Goal: Task Accomplishment & Management: Complete application form

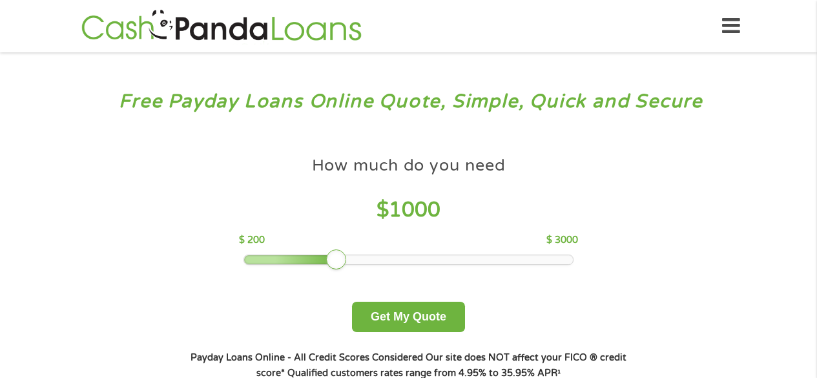
click at [364, 260] on div at bounding box center [408, 259] width 329 height 9
click at [392, 258] on div at bounding box center [408, 259] width 329 height 9
click at [417, 258] on div at bounding box center [408, 259] width 329 height 9
click at [451, 258] on div at bounding box center [408, 259] width 329 height 9
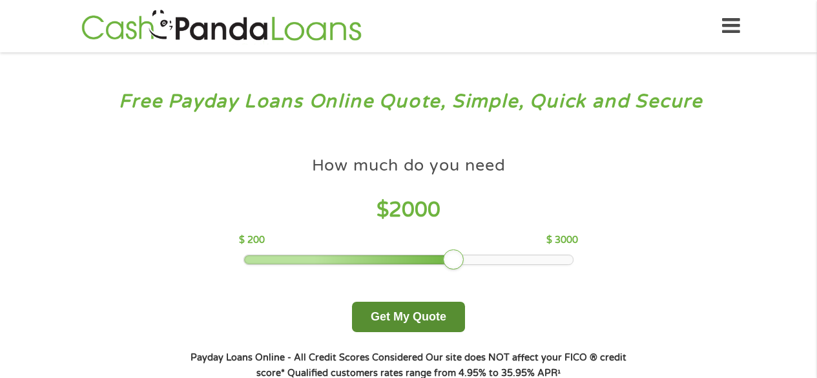
click at [415, 310] on button "Get My Quote" at bounding box center [408, 317] width 113 height 30
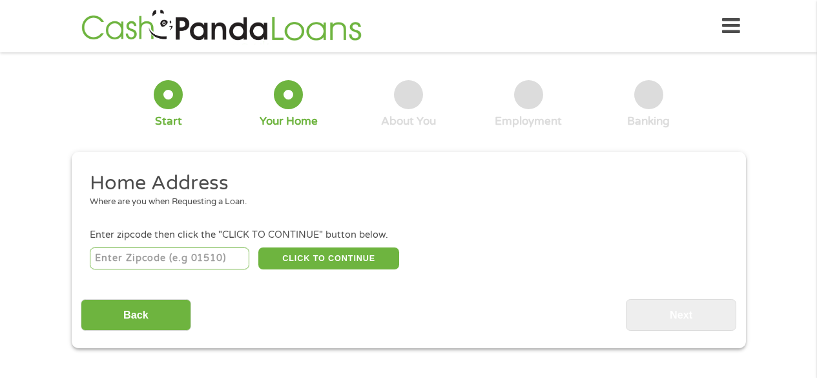
click at [207, 260] on input "number" at bounding box center [170, 258] width 160 height 22
type input "32817"
select select "[US_STATE]"
click at [309, 260] on button "CLICK TO CONTINUE" at bounding box center [328, 258] width 141 height 22
type input "32817"
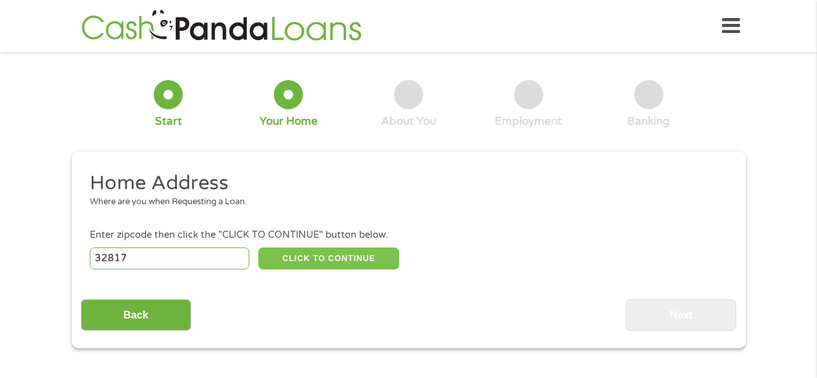
type input "Orlando"
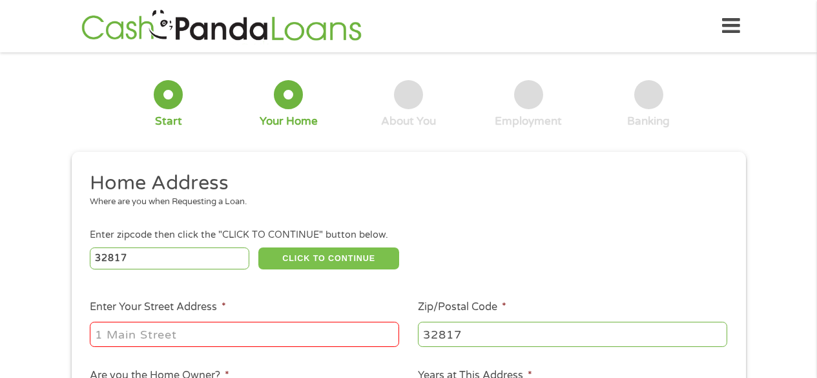
scroll to position [65, 0]
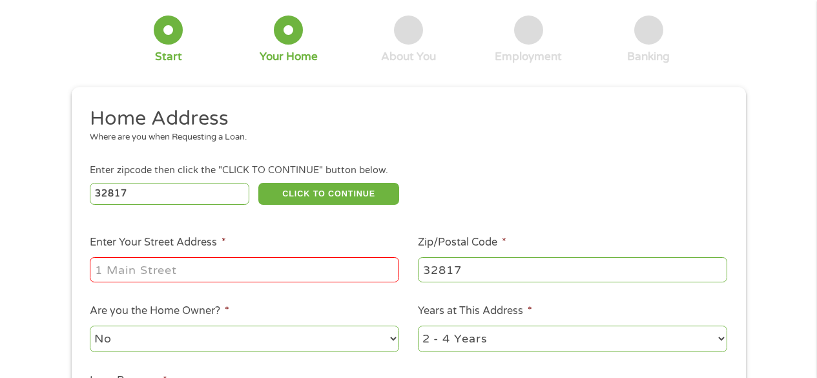
click at [231, 271] on input "Enter Your Street Address *" at bounding box center [244, 269] width 309 height 25
type input "10318 Groton St"
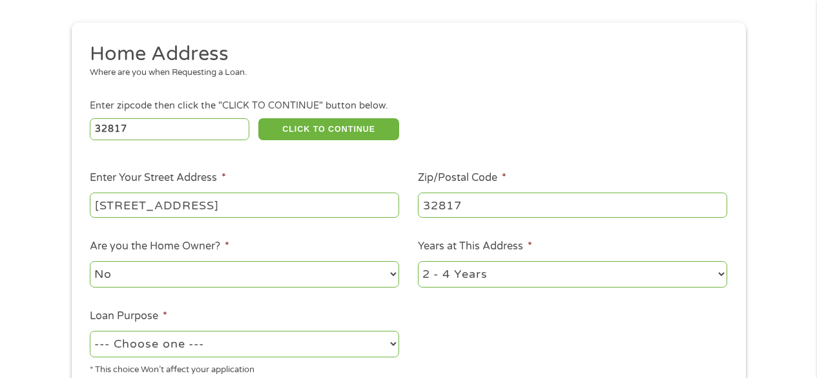
scroll to position [194, 0]
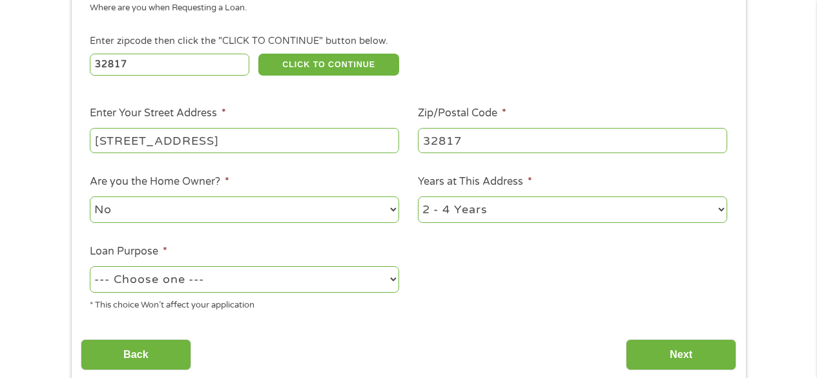
click at [722, 207] on select "1 Year or less 1 - 2 Years 2 - 4 Years Over 4 Years" at bounding box center [572, 209] width 309 height 26
select select "60months"
click at [418, 198] on select "1 Year or less 1 - 2 Years 2 - 4 Years Over 4 Years" at bounding box center [572, 209] width 309 height 26
click at [386, 279] on select "--- Choose one --- Pay Bills Debt Consolidation Home Improvement Major Purchase…" at bounding box center [244, 279] width 309 height 26
select select "homeimprovement"
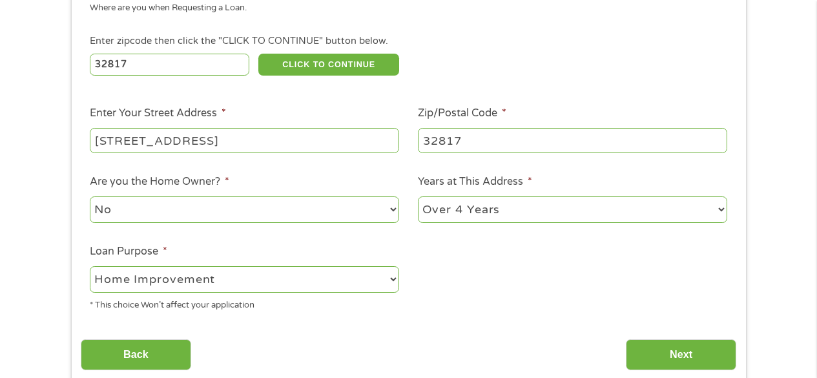
click at [90, 267] on select "--- Choose one --- Pay Bills Debt Consolidation Home Improvement Major Purchase…" at bounding box center [244, 279] width 309 height 26
click at [389, 211] on select "No Yes" at bounding box center [244, 209] width 309 height 26
select select "yes"
click at [90, 198] on select "No Yes" at bounding box center [244, 209] width 309 height 26
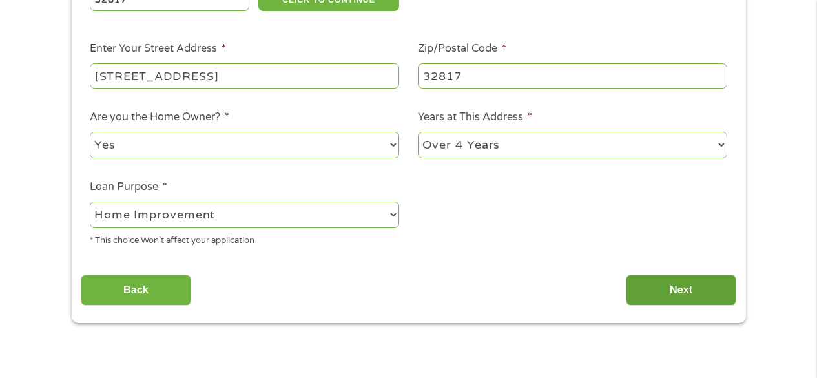
click at [674, 288] on input "Next" at bounding box center [681, 291] width 110 height 32
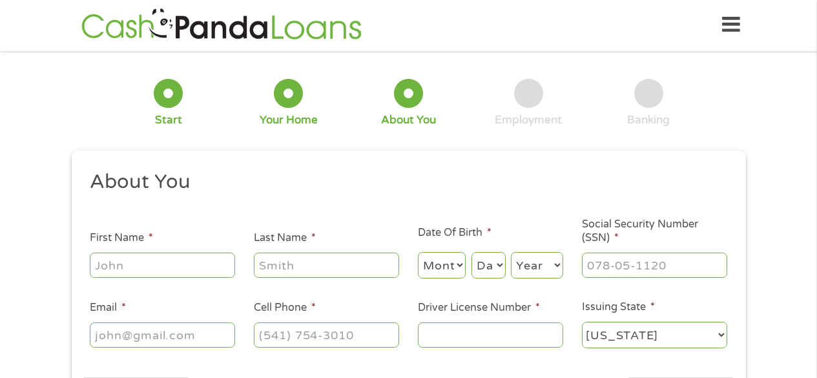
scroll to position [0, 0]
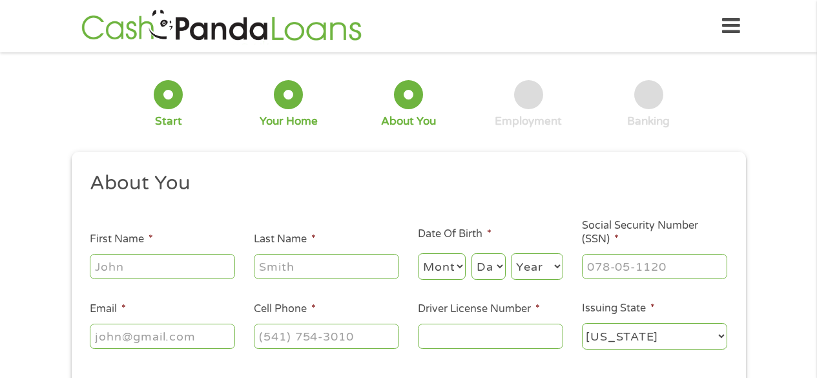
click at [205, 273] on input "First Name *" at bounding box center [162, 266] width 145 height 25
type input "Lurman"
type input "Mills"
type input "buddymills@live.com"
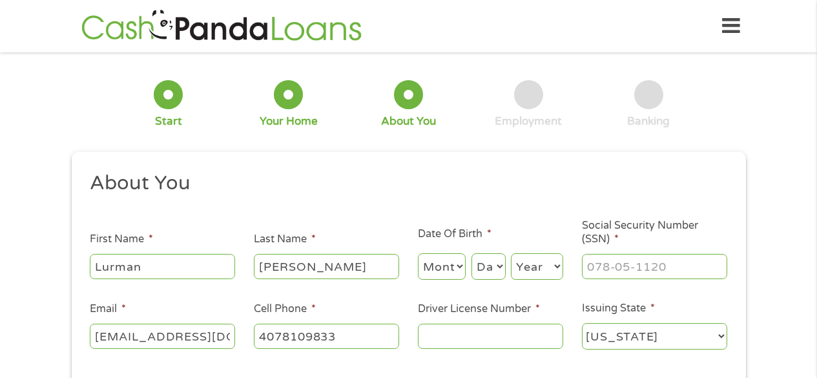
type input "(407) 810-9833"
click at [454, 266] on select "Month 1 2 3 4 5 6 7 8 9 10 11 12" at bounding box center [442, 266] width 48 height 26
select select "5"
click at [418, 254] on select "Month 1 2 3 4 5 6 7 8 9 10 11 12" at bounding box center [442, 266] width 48 height 26
click at [494, 260] on select "Day 1 2 3 4 5 6 7 8 9 10 11 12 13 14 15 16 17 18 19 20 21 22 23 24 25 26 27 28 …" at bounding box center [489, 266] width 34 height 26
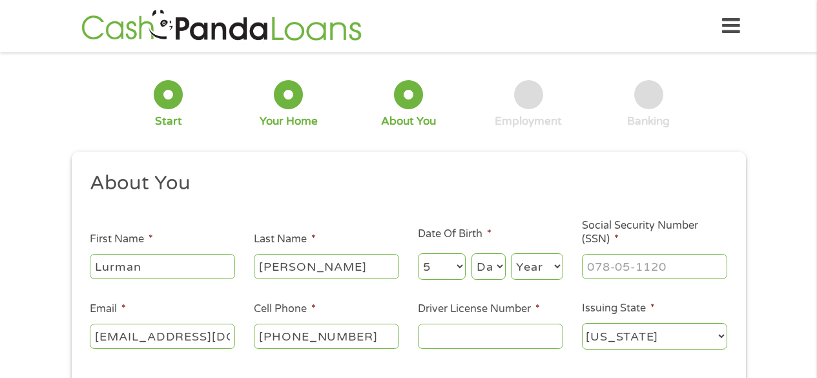
select select "26"
click at [472, 254] on select "Day 1 2 3 4 5 6 7 8 9 10 11 12 13 14 15 16 17 18 19 20 21 22 23 24 25 26 27 28 …" at bounding box center [489, 266] width 34 height 26
click at [545, 266] on select "Year 2007 2006 2005 2004 2003 2002 2001 2000 1999 1998 1997 1996 1995 1994 1993…" at bounding box center [537, 266] width 52 height 26
select select "1958"
click at [511, 254] on select "Year 2007 2006 2005 2004 2003 2002 2001 2000 1999 1998 1997 1996 1995 1994 1993…" at bounding box center [537, 266] width 52 height 26
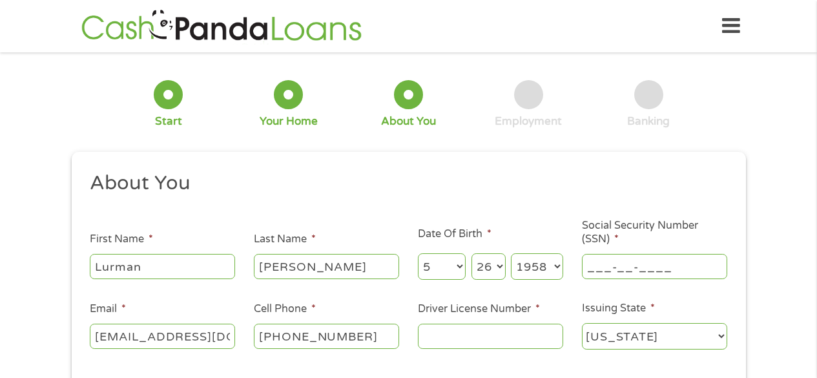
click at [609, 265] on input "___-__-____" at bounding box center [654, 266] width 145 height 25
type input "214-70-6985"
click at [452, 336] on input "Driver License Number *" at bounding box center [490, 336] width 145 height 25
click at [489, 173] on h2 "About You" at bounding box center [404, 184] width 628 height 26
drag, startPoint x: 465, startPoint y: 335, endPoint x: 474, endPoint y: 339, distance: 10.1
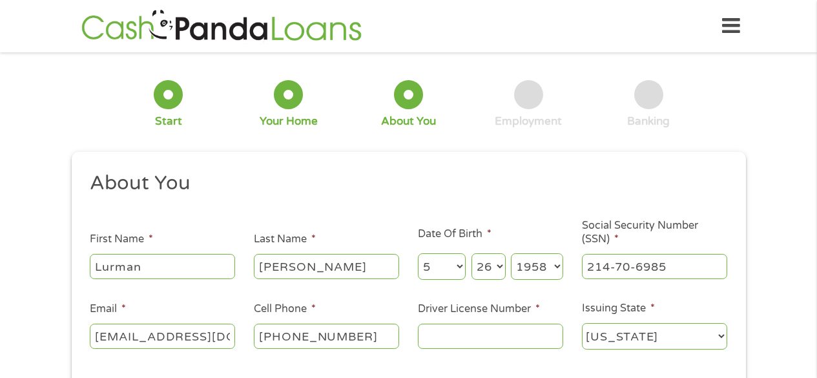
click at [474, 339] on input "Driver License Number *" at bounding box center [490, 336] width 145 height 25
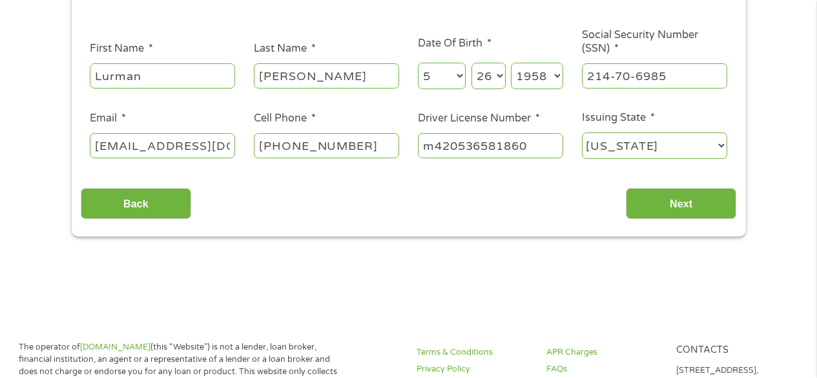
scroll to position [194, 0]
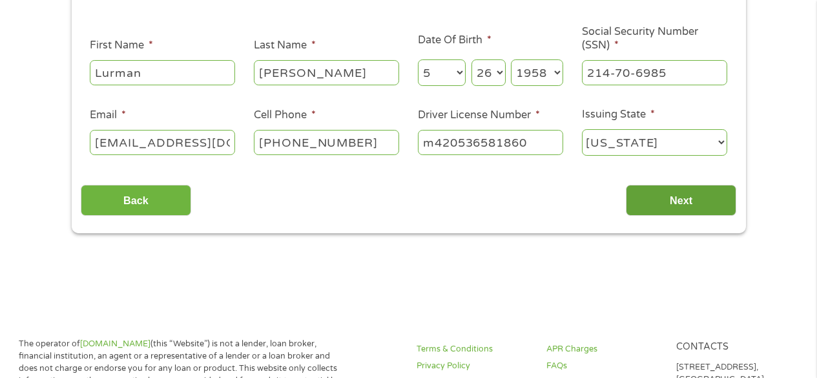
type input "m420536581860"
click at [662, 200] on input "Next" at bounding box center [681, 201] width 110 height 32
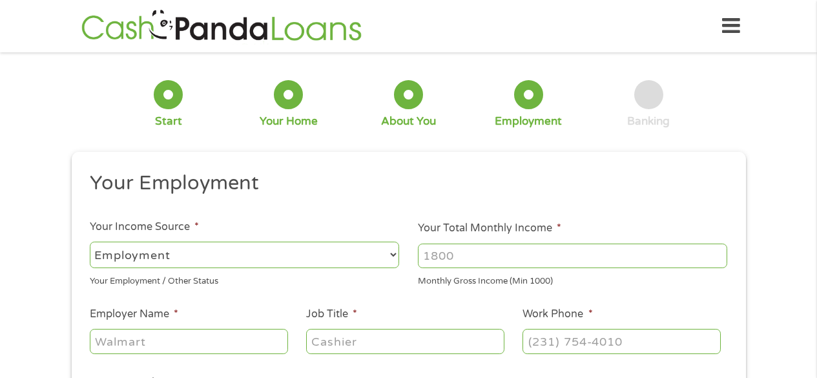
scroll to position [0, 0]
click at [390, 253] on select "--- Choose one --- Employment Self Employed Benefits" at bounding box center [244, 255] width 309 height 26
select select "benefits"
click at [90, 242] on select "--- Choose one --- Employment Self Employed Benefits" at bounding box center [244, 255] width 309 height 26
type input "Other"
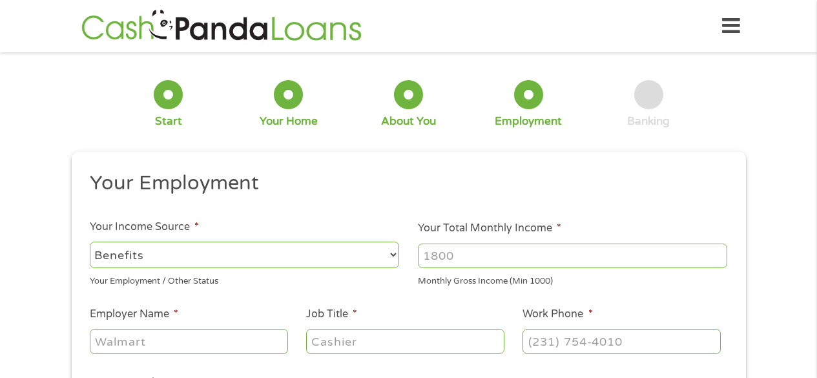
type input "(407) 810-9833"
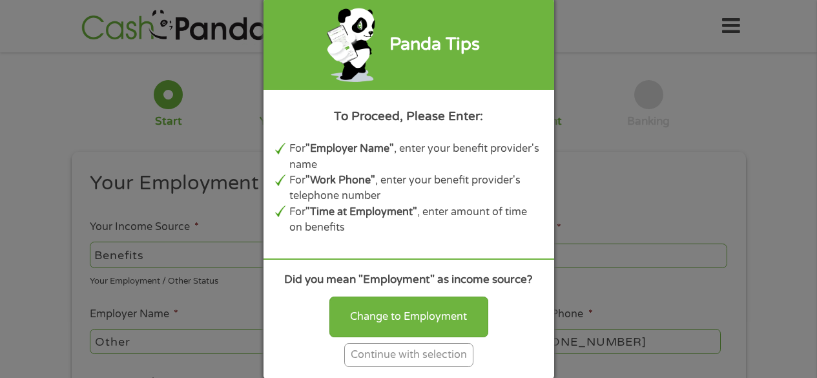
click at [387, 356] on div "Continue with selection" at bounding box center [408, 355] width 129 height 24
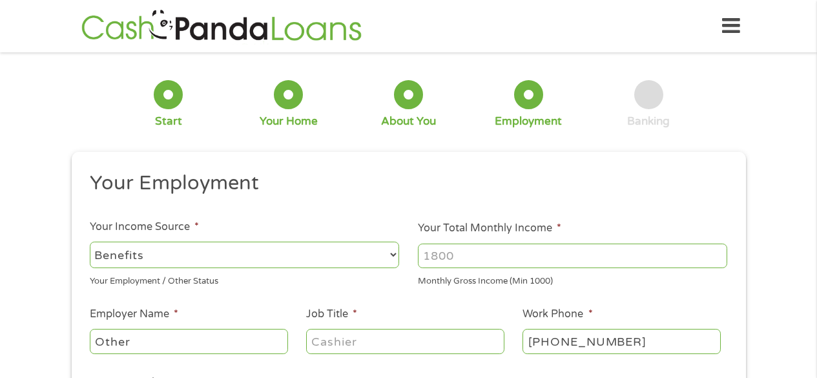
click at [468, 258] on input "Your Total Monthly Income *" at bounding box center [572, 256] width 309 height 25
type input "2391.00"
click at [165, 346] on input "Other" at bounding box center [189, 341] width 198 height 25
type input "O"
type input "Social Security"
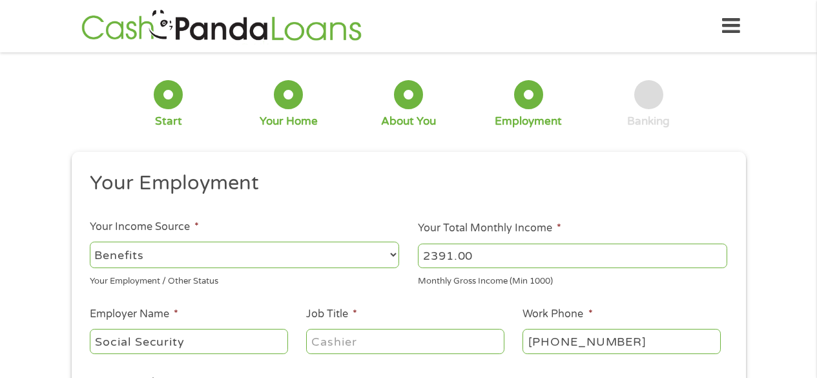
click at [429, 347] on input "Job Title *" at bounding box center [405, 341] width 198 height 25
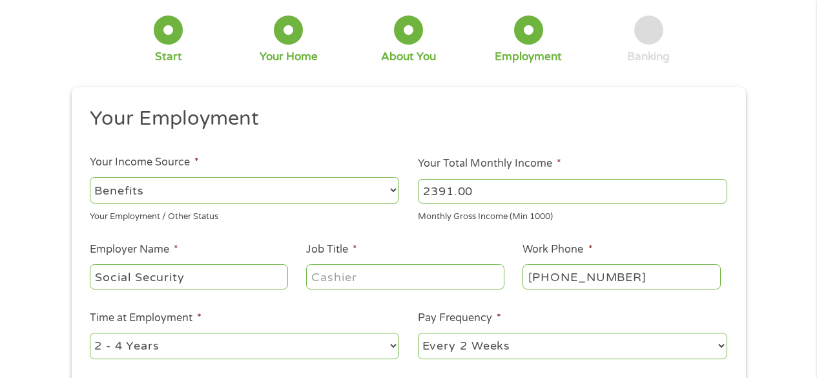
click at [661, 278] on input "(407) 810-9833" at bounding box center [622, 276] width 198 height 25
type input "(407) 419-0531"
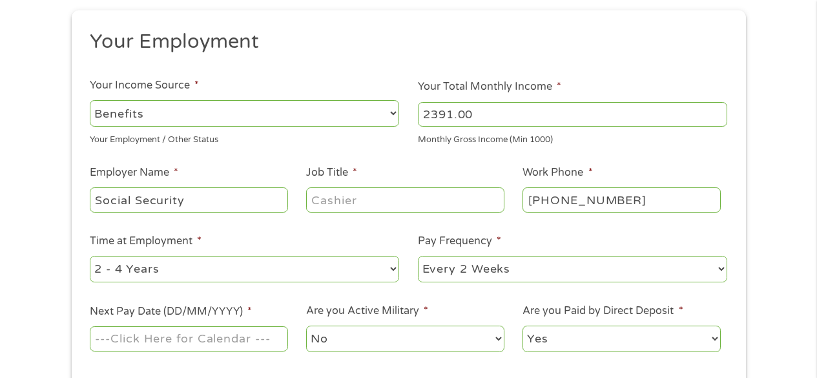
scroll to position [194, 0]
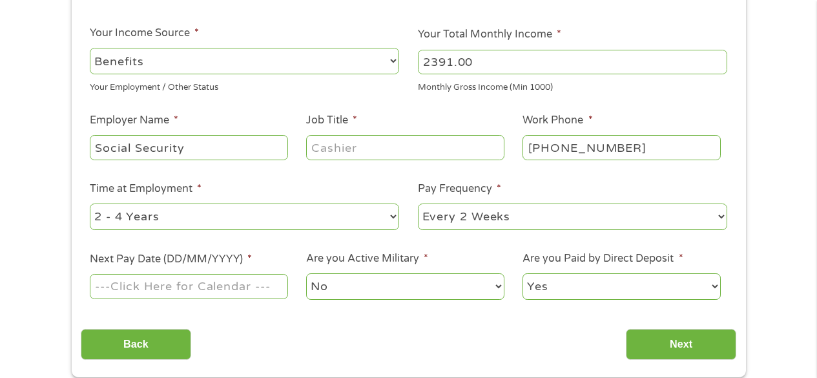
click at [399, 215] on select "--- Choose one --- 1 Year or less 1 - 2 Years 2 - 4 Years Over 4 Years" at bounding box center [244, 217] width 309 height 26
select select "12months"
click at [90, 204] on select "--- Choose one --- 1 Year or less 1 - 2 Years 2 - 4 Years Over 4 Years" at bounding box center [244, 217] width 309 height 26
click at [718, 213] on select "--- Choose one --- Every 2 Weeks Every Week Monthly Semi-Monthly" at bounding box center [572, 217] width 309 height 26
select select "monthly"
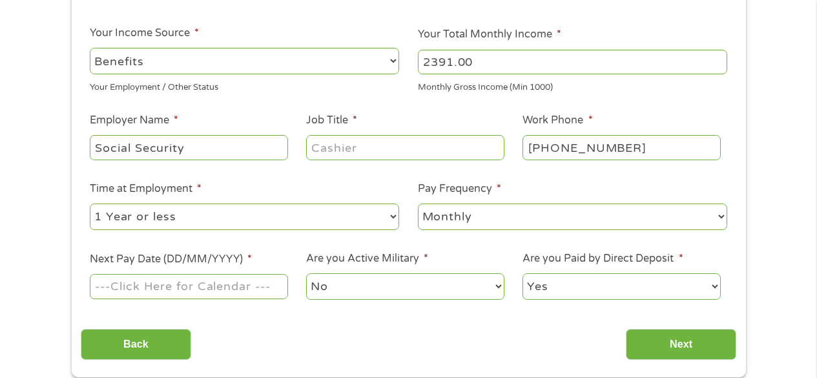
click at [418, 204] on select "--- Choose one --- Every 2 Weeks Every Week Monthly Semi-Monthly" at bounding box center [572, 217] width 309 height 26
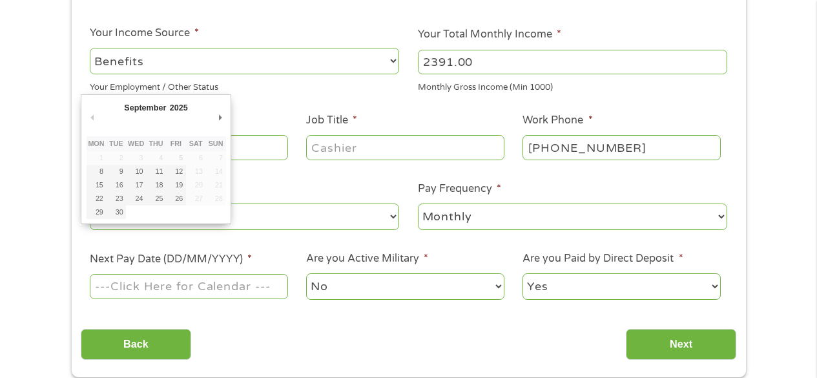
click at [276, 291] on input "Next Pay Date (DD/MM/YYYY) *" at bounding box center [189, 286] width 198 height 25
type input "03/10/2025"
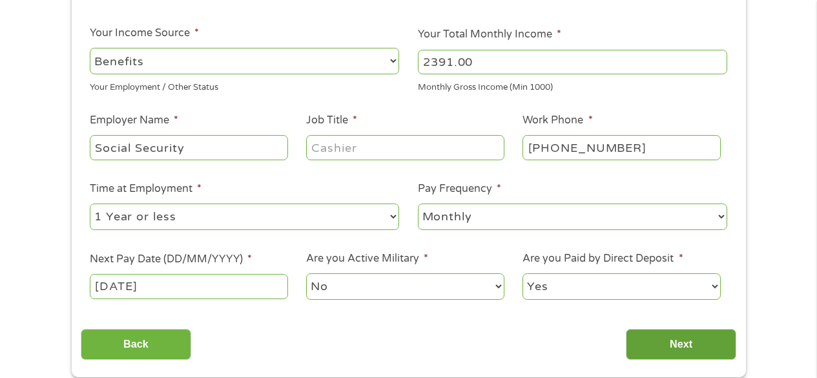
click at [684, 350] on input "Next" at bounding box center [681, 345] width 110 height 32
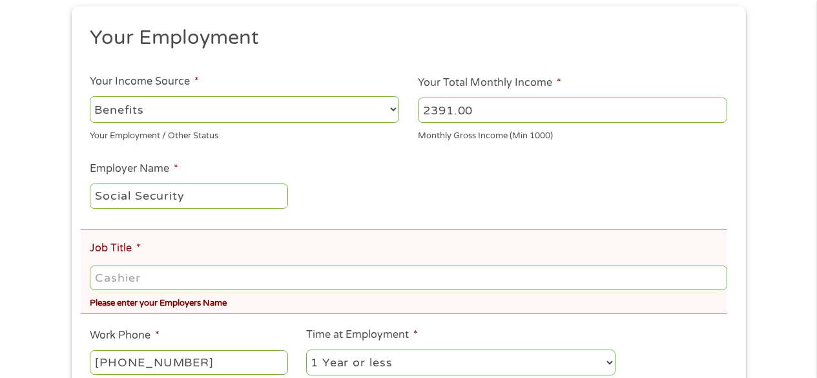
click at [162, 280] on input "Job Title *" at bounding box center [408, 278] width 637 height 25
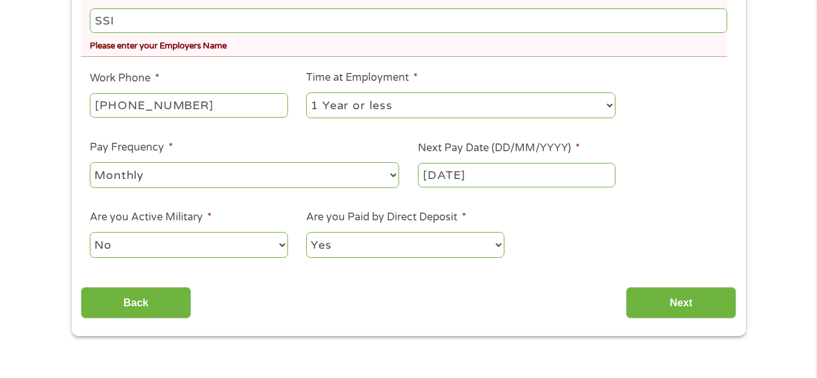
scroll to position [517, 0]
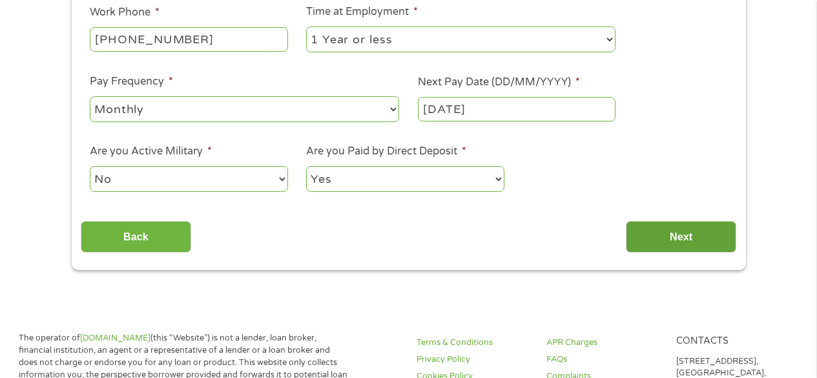
type input "SSI"
click at [708, 236] on input "Next" at bounding box center [681, 237] width 110 height 32
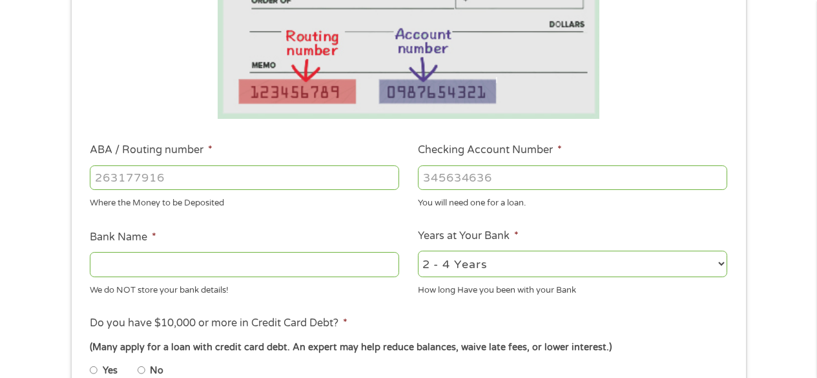
scroll to position [258, 0]
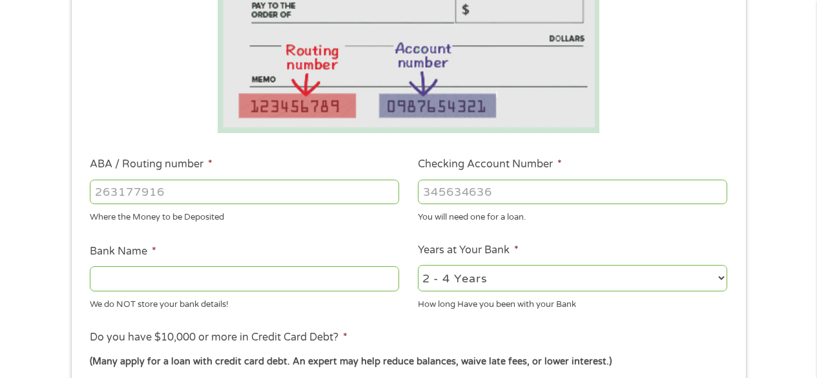
click at [181, 190] on input "ABA / Routing number *" at bounding box center [244, 192] width 309 height 25
type input "063100277"
type input "BANK OF AMERICA NA"
type input "063100277"
click at [454, 187] on input "Checking Account Number *" at bounding box center [572, 192] width 309 height 25
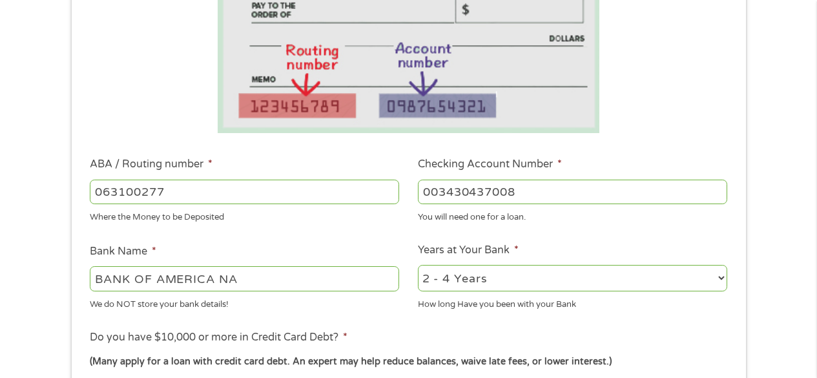
type input "003430437008"
click at [720, 279] on select "2 - 4 Years 6 - 12 Months 1 - 2 Years Over 4 Years" at bounding box center [572, 278] width 309 height 26
select select "60months"
click at [418, 266] on select "2 - 4 Years 6 - 12 Months 1 - 2 Years Over 4 Years" at bounding box center [572, 278] width 309 height 26
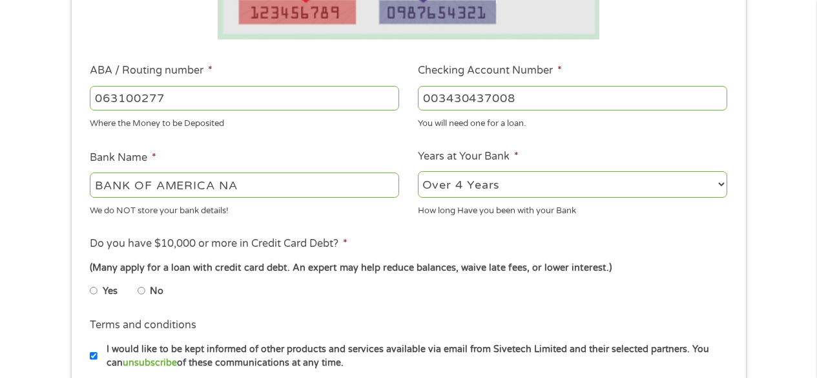
scroll to position [388, 0]
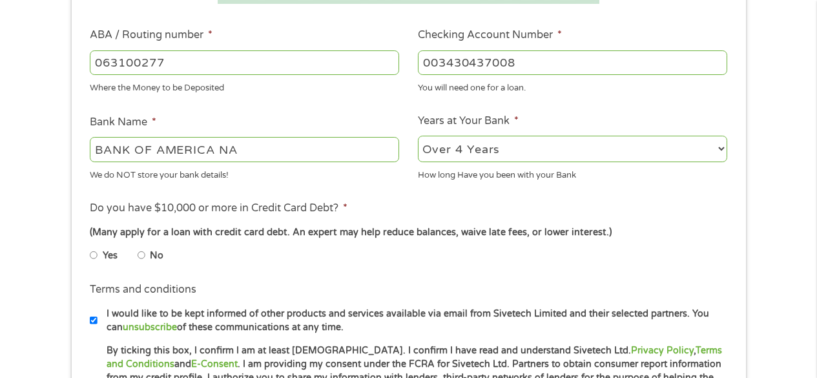
click at [142, 255] on input "No" at bounding box center [142, 255] width 8 height 21
radio input "true"
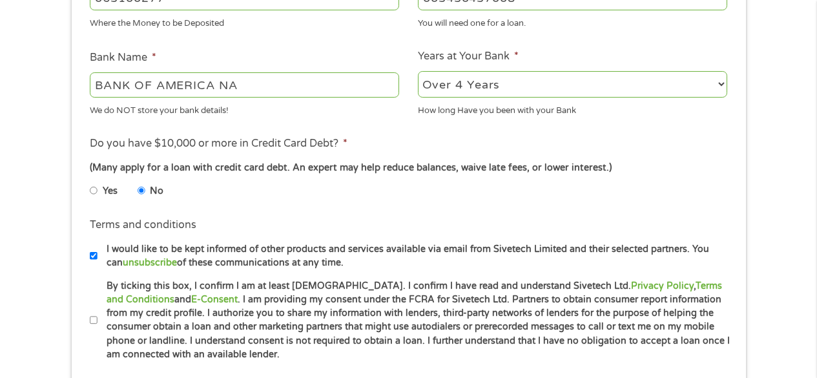
click at [93, 319] on input "By ticking this box, I confirm I am at least 18 years old. I confirm I have rea…" at bounding box center [94, 320] width 8 height 21
checkbox input "true"
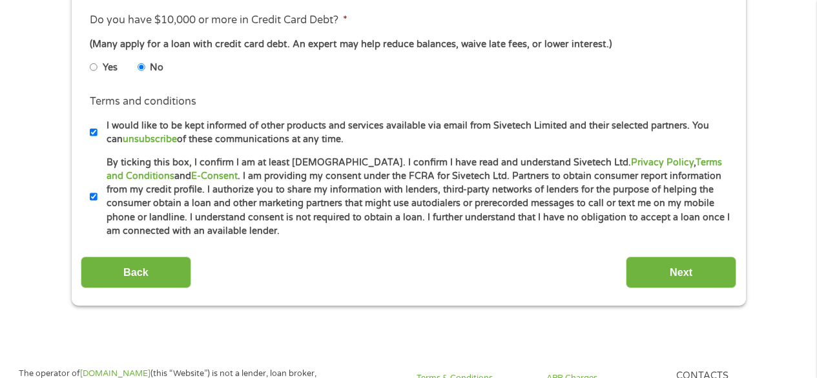
scroll to position [581, 0]
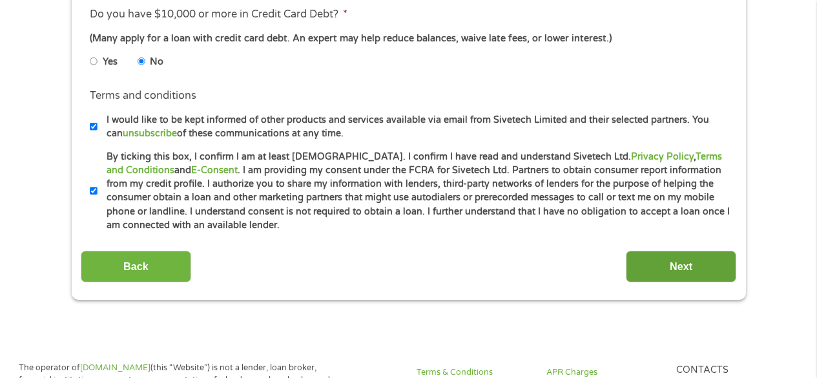
click at [683, 260] on input "Next" at bounding box center [681, 267] width 110 height 32
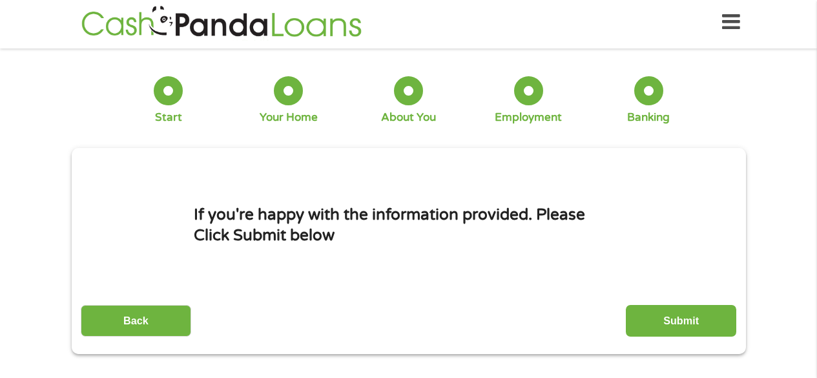
scroll to position [0, 0]
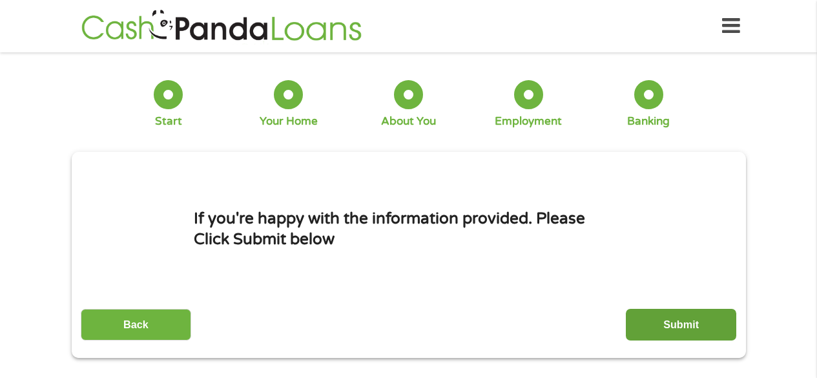
click at [686, 319] on input "Submit" at bounding box center [681, 325] width 110 height 32
